Goal: Check status: Check status

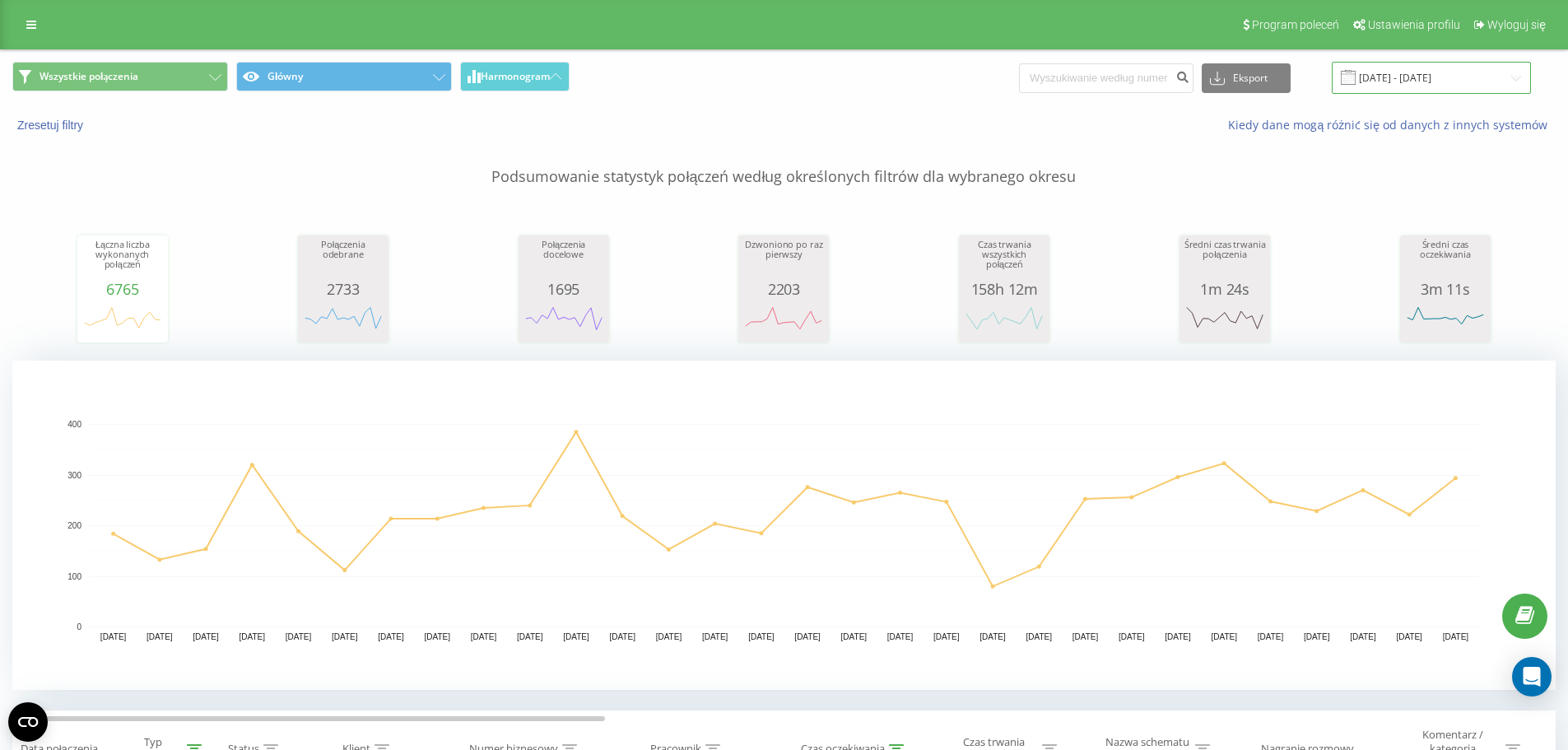
click at [815, 78] on input "[DATE] - [DATE]" at bounding box center [1430, 78] width 199 height 32
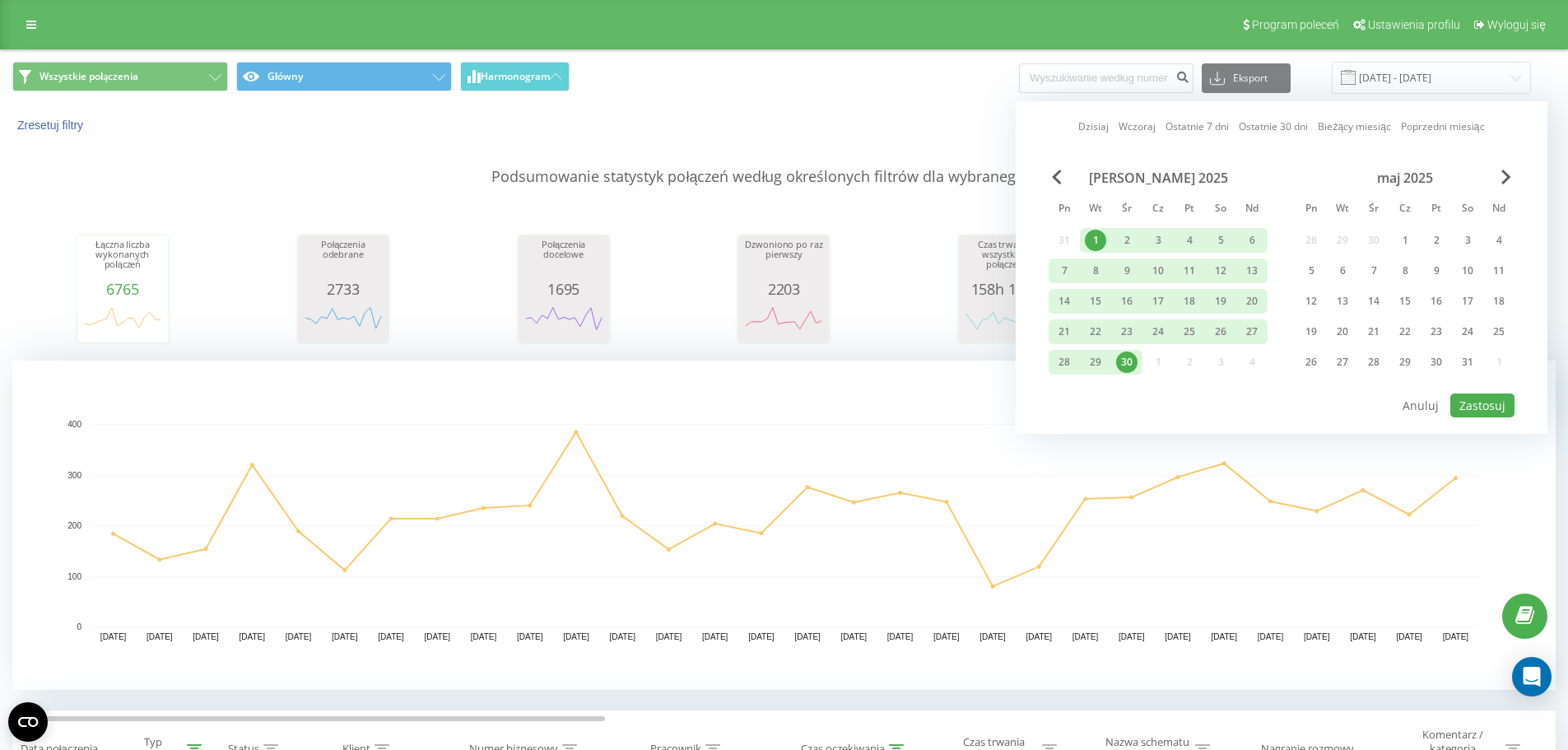
click at [815, 171] on div "maj 2025" at bounding box center [1404, 178] width 219 height 17
click at [815, 175] on span "Next Month" at bounding box center [1506, 177] width 10 height 15
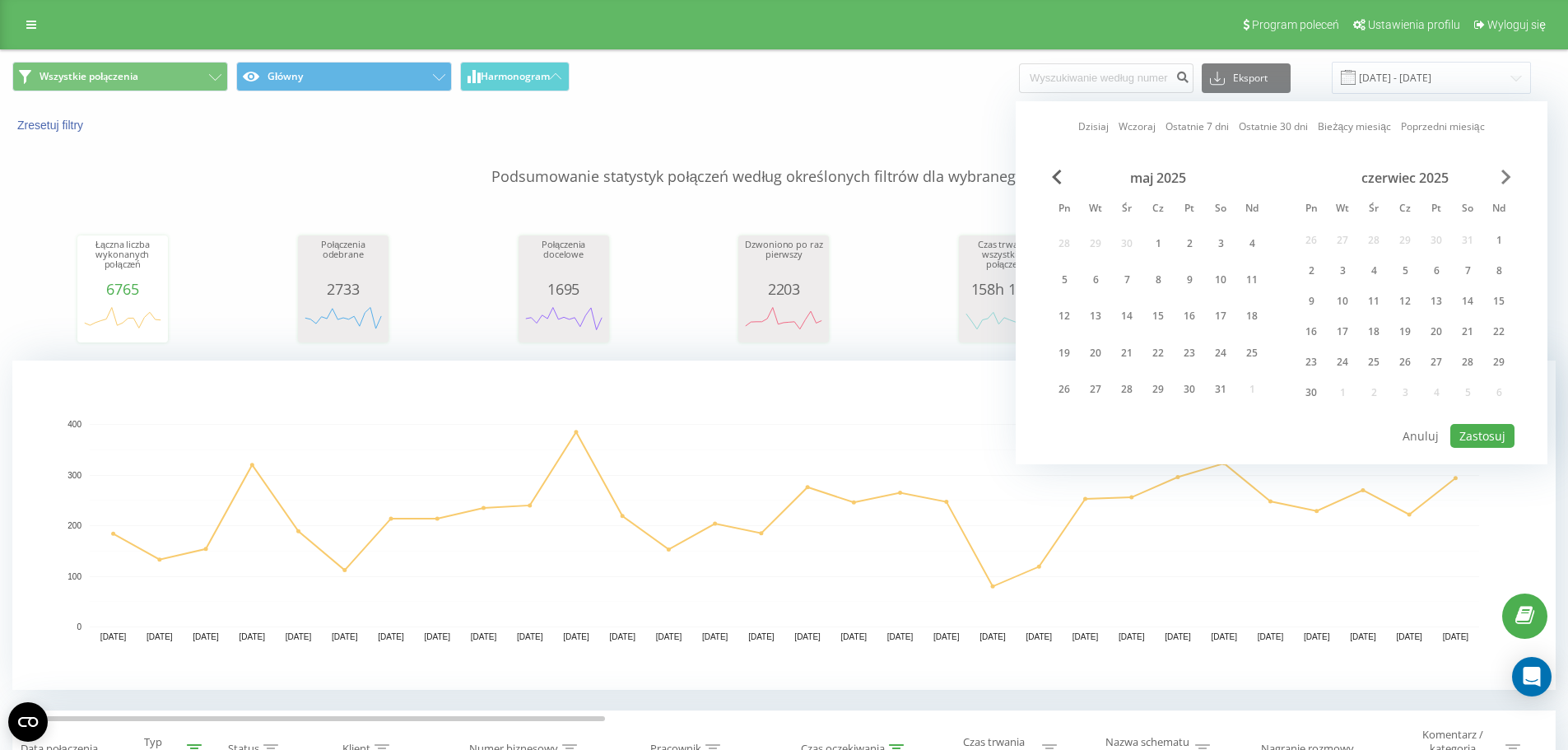
click at [815, 175] on span "Next Month" at bounding box center [1506, 177] width 10 height 15
click at [815, 240] on div "1" at bounding box center [1252, 240] width 21 height 21
click at [815, 390] on div "30" at bounding box center [1064, 393] width 21 height 21
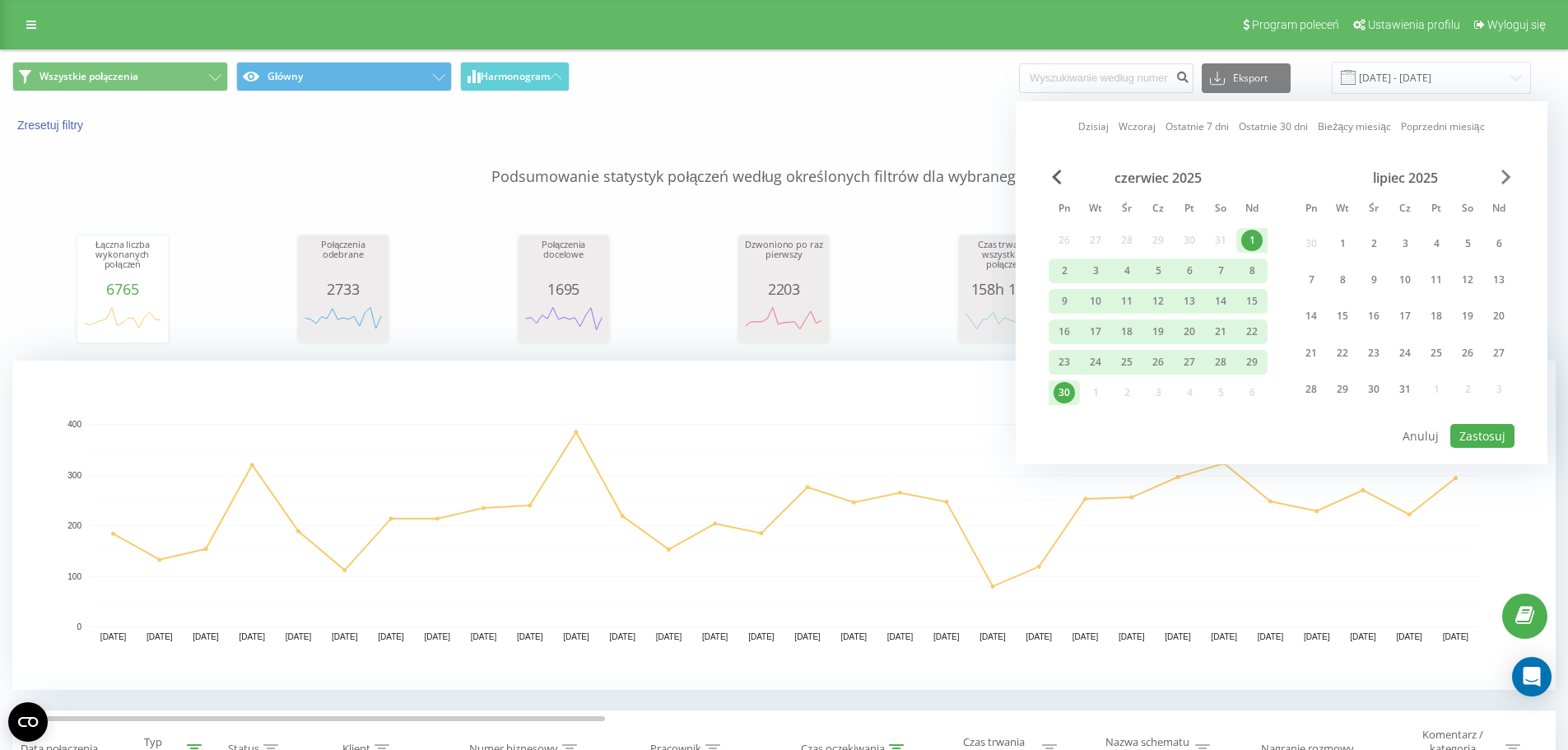
click at [815, 180] on span "Next Month" at bounding box center [1506, 177] width 10 height 15
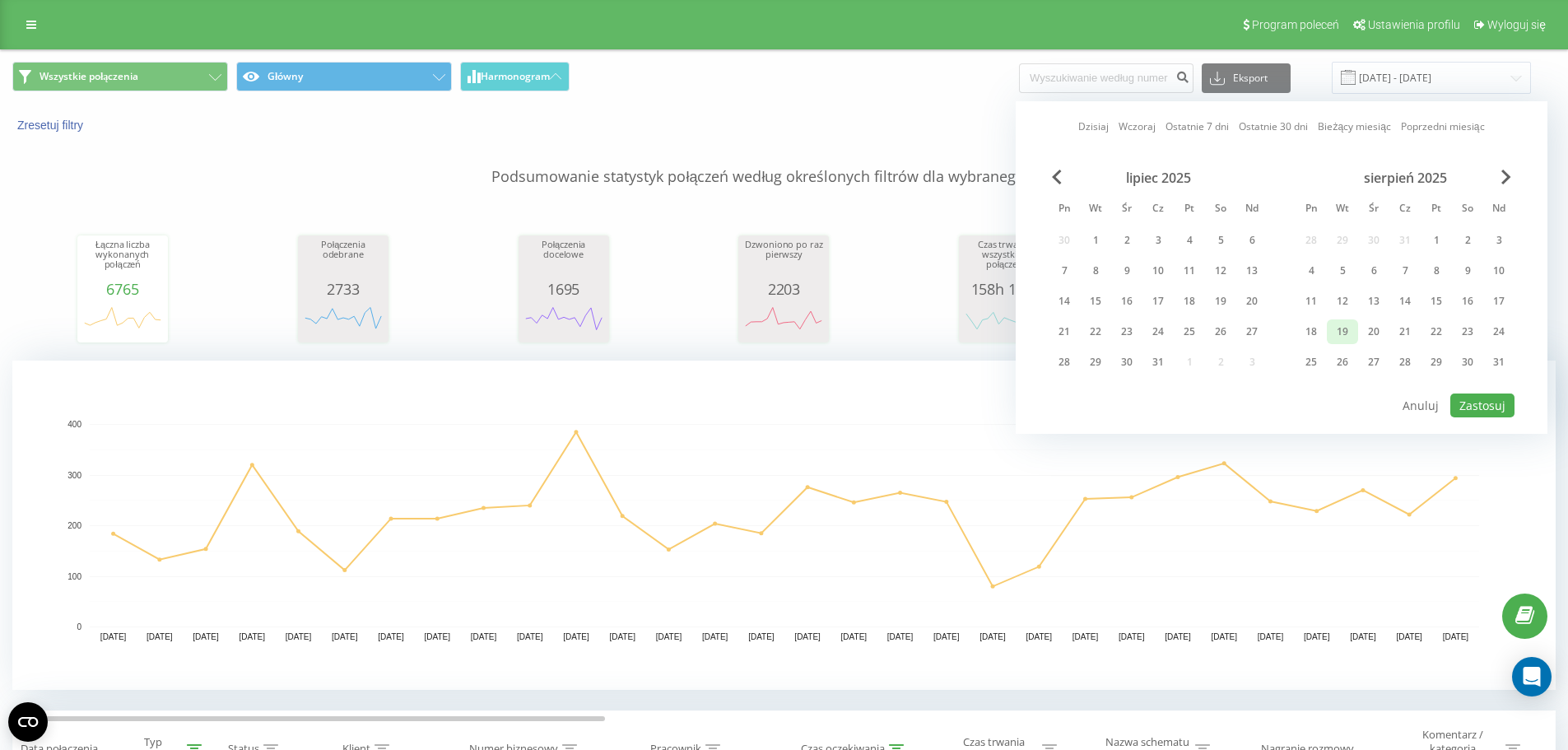
click at [815, 328] on div "19" at bounding box center [1342, 332] width 21 height 21
click at [815, 332] on div "19" at bounding box center [1342, 332] width 21 height 21
click at [815, 404] on button "Zastosuj" at bounding box center [1482, 405] width 64 height 24
type input "[DATE] - [DATE]"
